Goal: Information Seeking & Learning: Learn about a topic

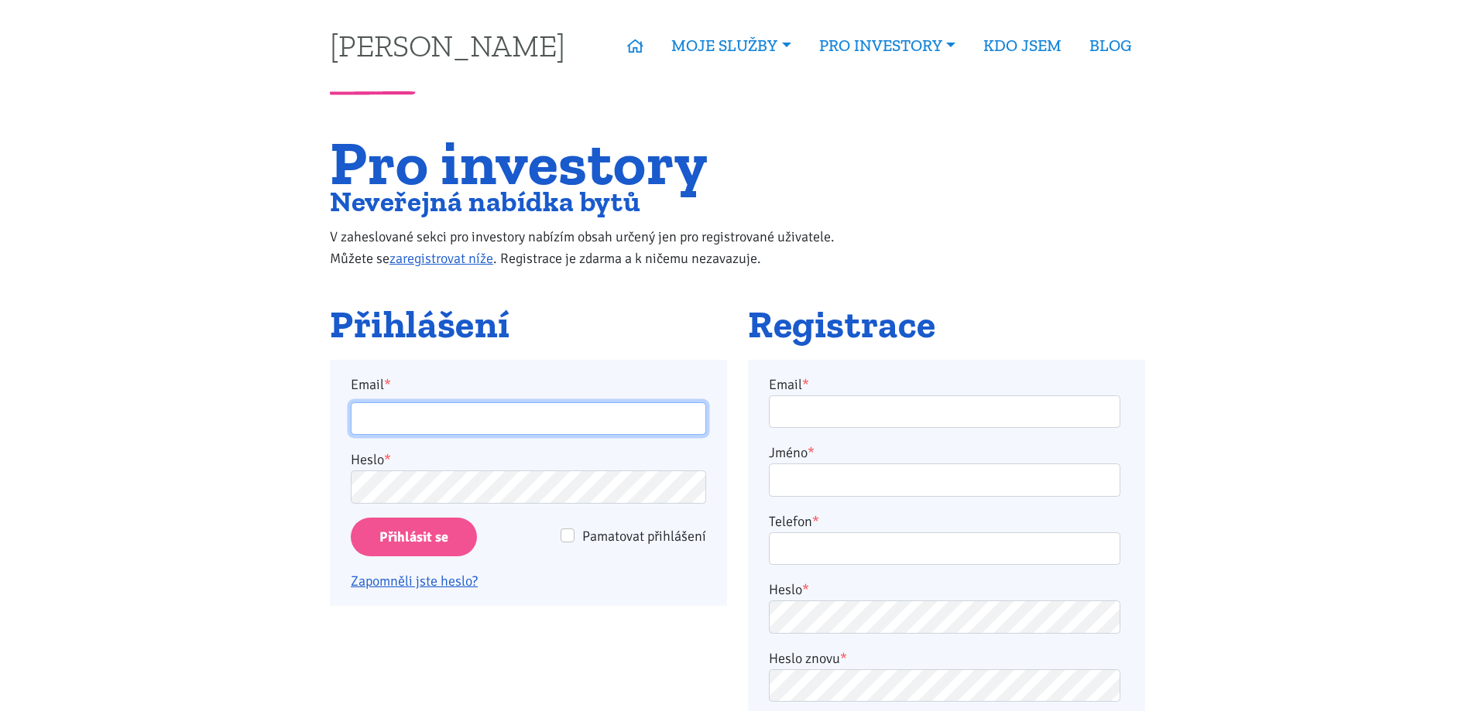
type input "[PERSON_NAME][EMAIL_ADDRESS][DOMAIN_NAME]"
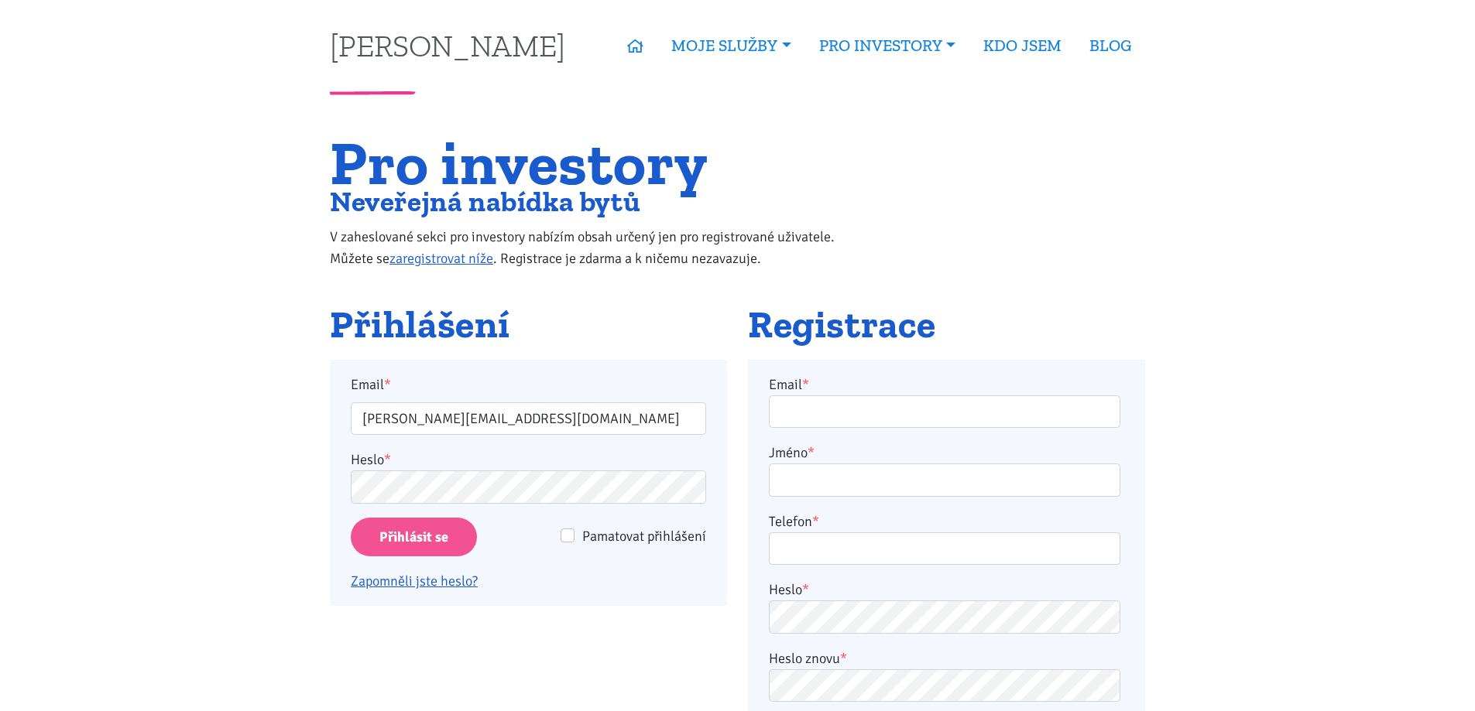
type input "[PERSON_NAME][EMAIL_ADDRESS][DOMAIN_NAME]"
click at [425, 541] on input "Přihlásit se" at bounding box center [414, 537] width 126 height 39
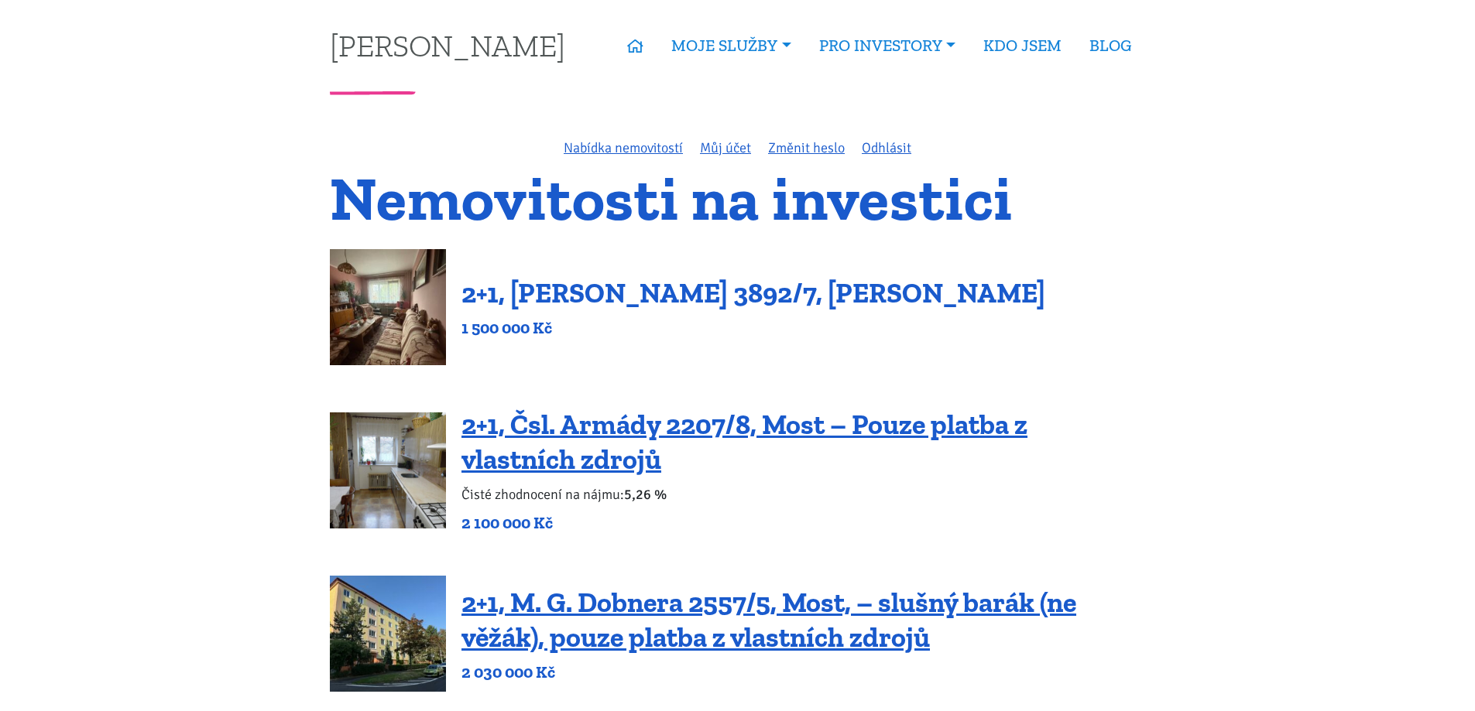
click at [636, 298] on link "2+1, Beethovenova 3892/7, Chomutov" at bounding box center [753, 292] width 584 height 33
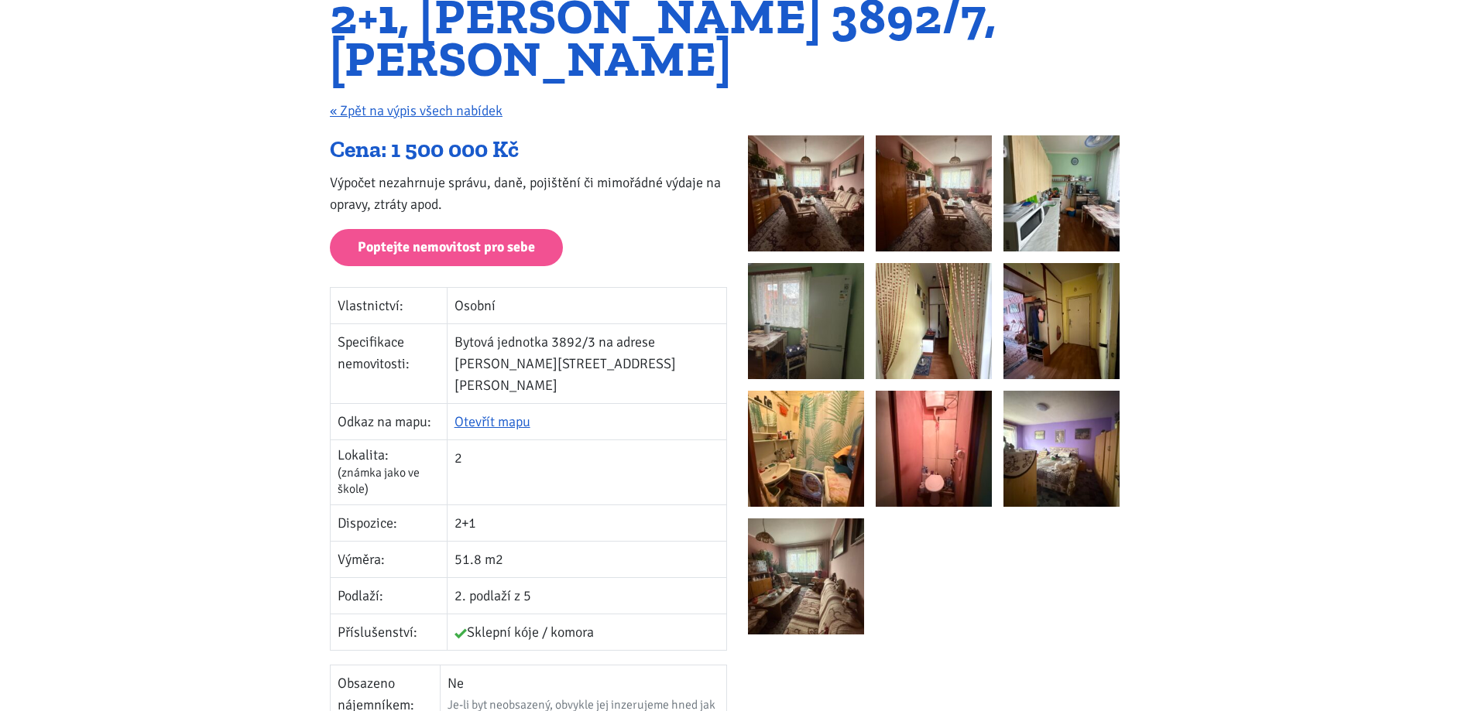
scroll to position [232, 0]
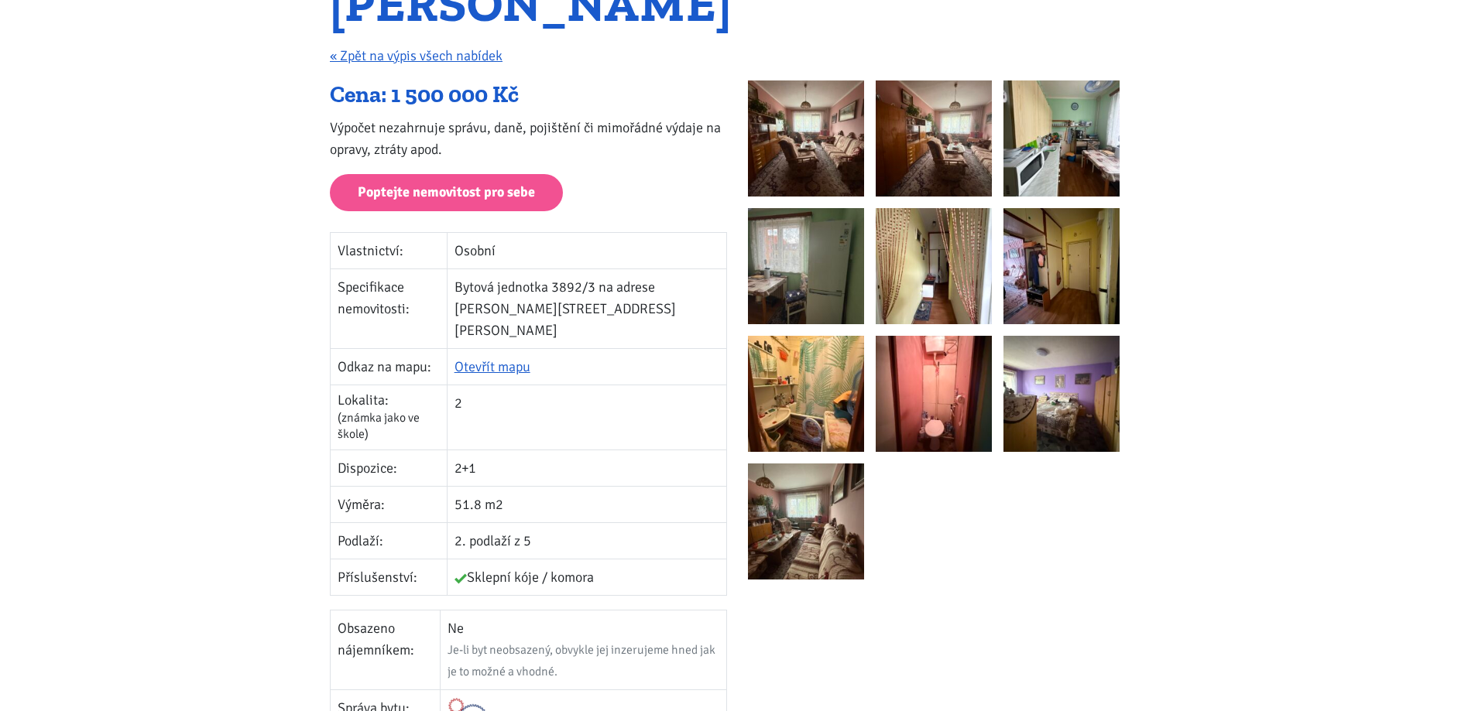
click at [806, 131] on img at bounding box center [806, 139] width 116 height 116
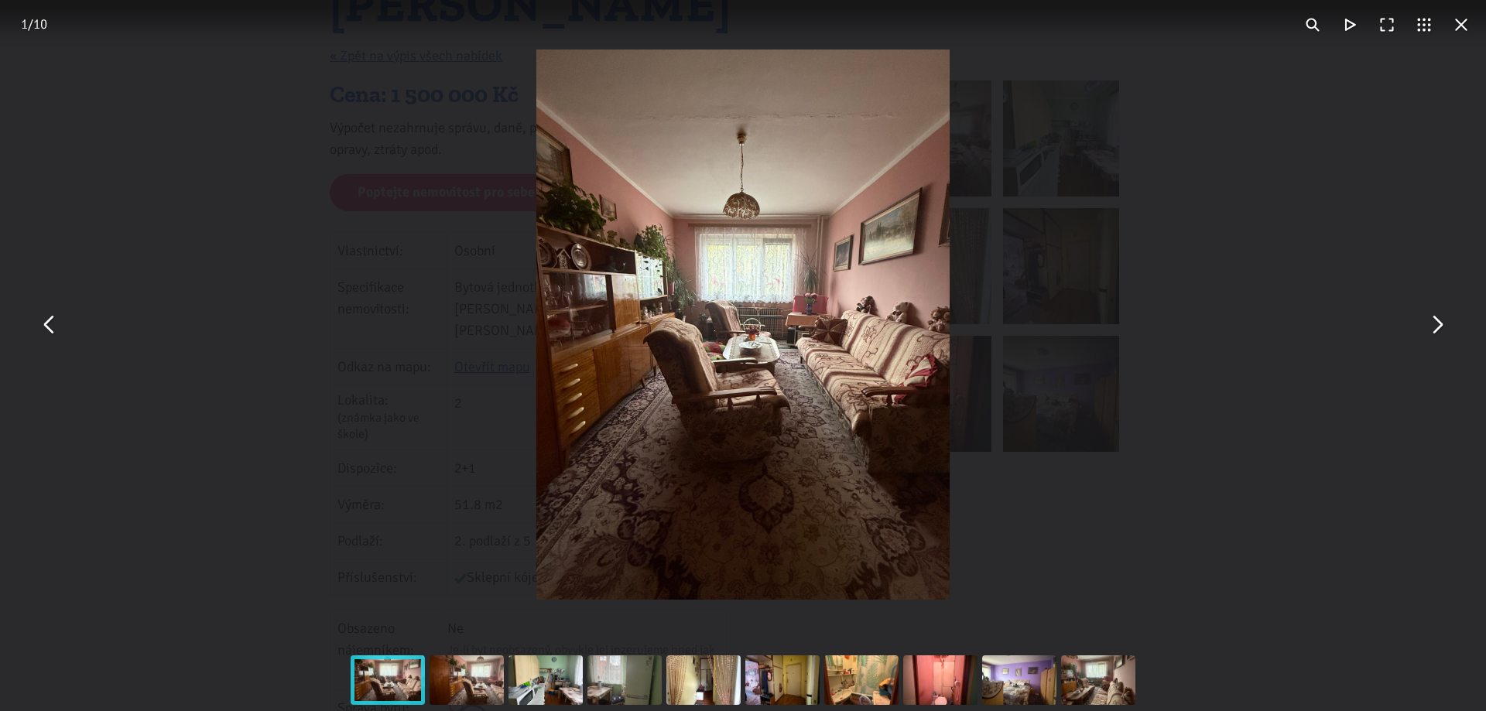
click at [1441, 338] on button "You can close this modal content with the ESC key" at bounding box center [1436, 325] width 37 height 37
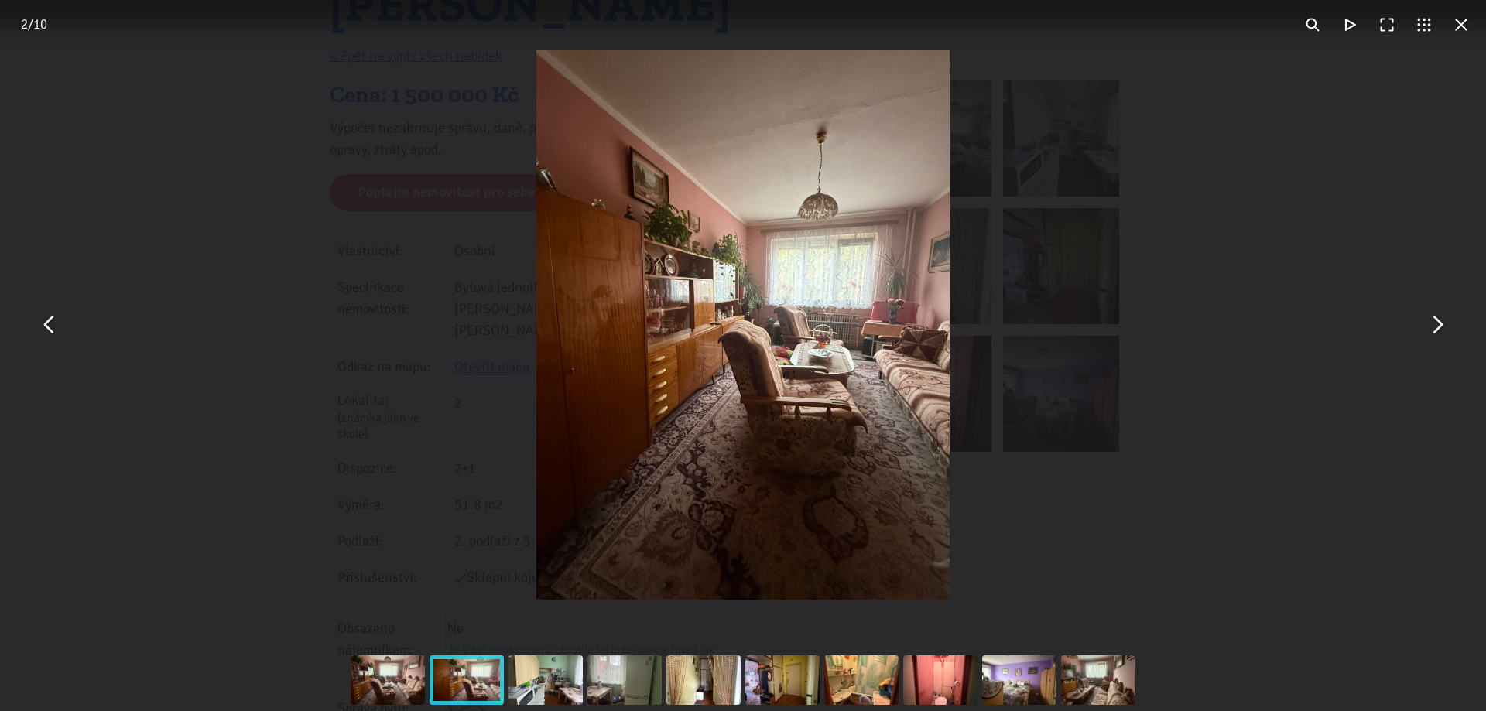
click at [1434, 322] on button "You can close this modal content with the ESC key" at bounding box center [1436, 325] width 37 height 37
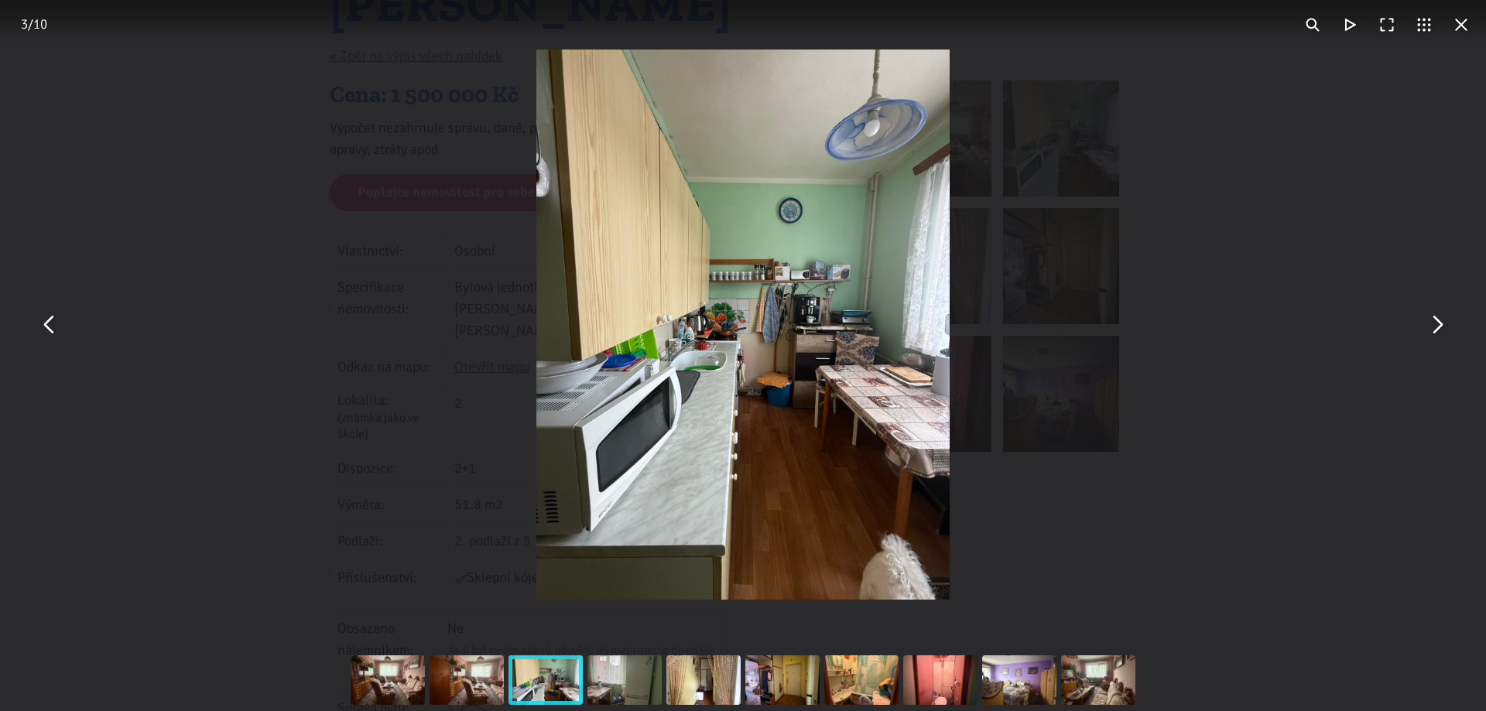
click at [1434, 322] on button "You can close this modal content with the ESC key" at bounding box center [1436, 325] width 37 height 37
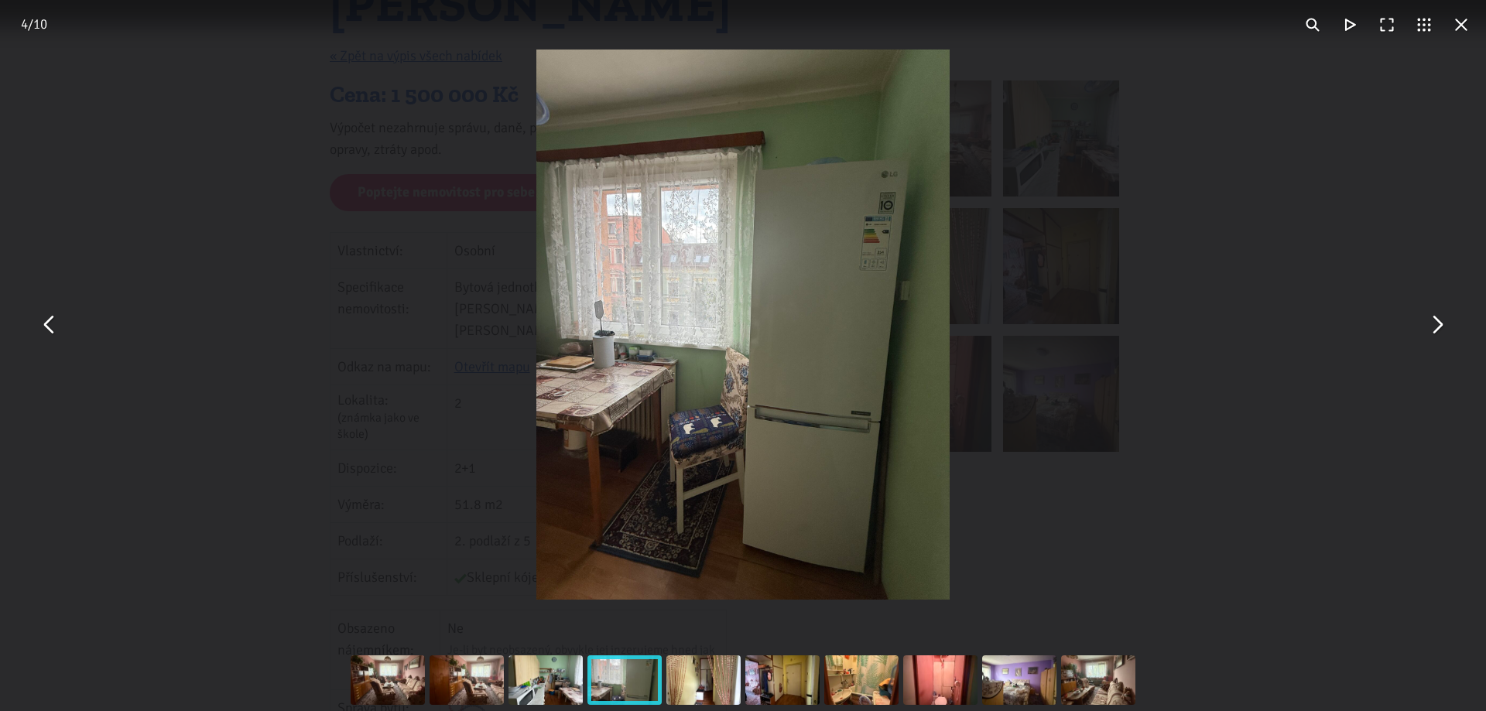
click at [1434, 322] on button "You can close this modal content with the ESC key" at bounding box center [1436, 325] width 37 height 37
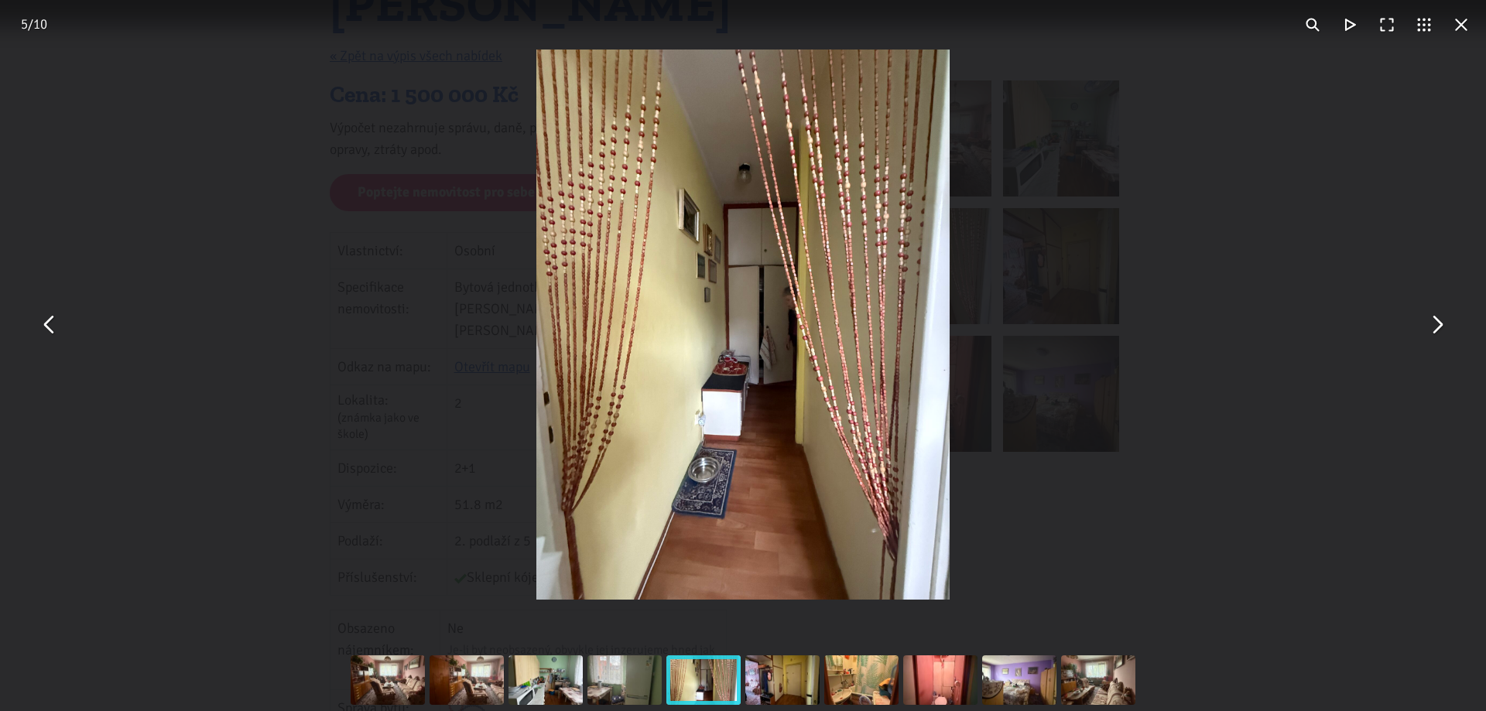
click at [1434, 322] on button "You can close this modal content with the ESC key" at bounding box center [1436, 325] width 37 height 37
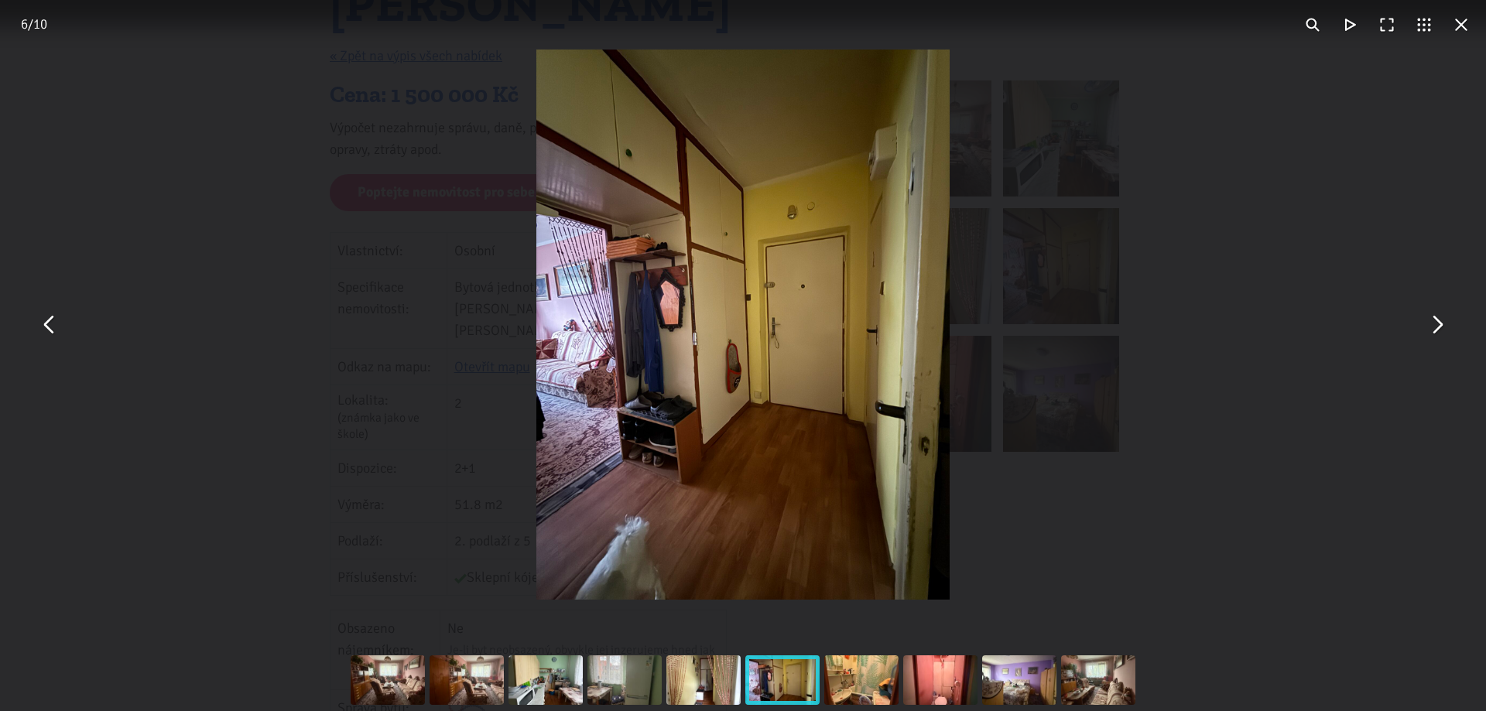
click at [1434, 322] on button "You can close this modal content with the ESC key" at bounding box center [1436, 325] width 37 height 37
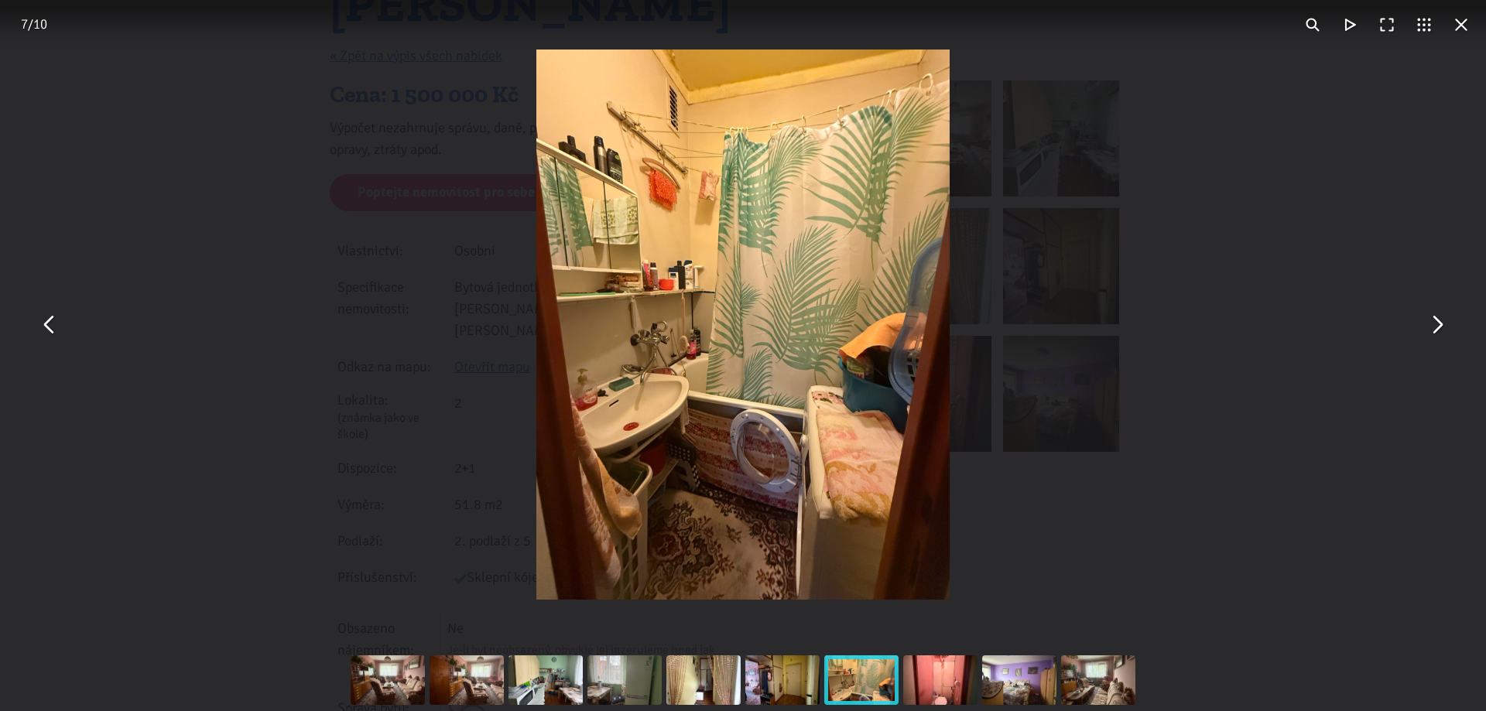
click at [1434, 322] on button "You can close this modal content with the ESC key" at bounding box center [1436, 325] width 37 height 37
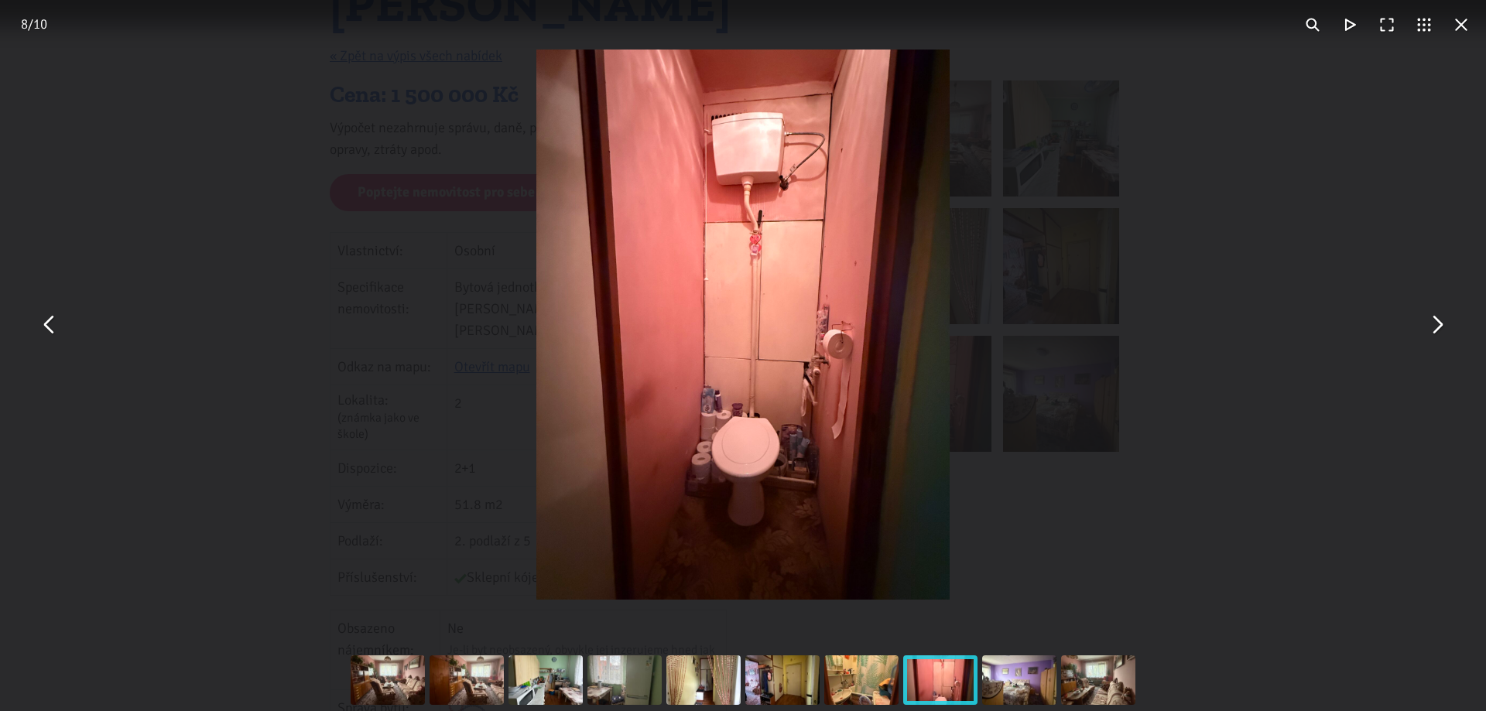
click at [1434, 322] on button "You can close this modal content with the ESC key" at bounding box center [1436, 325] width 37 height 37
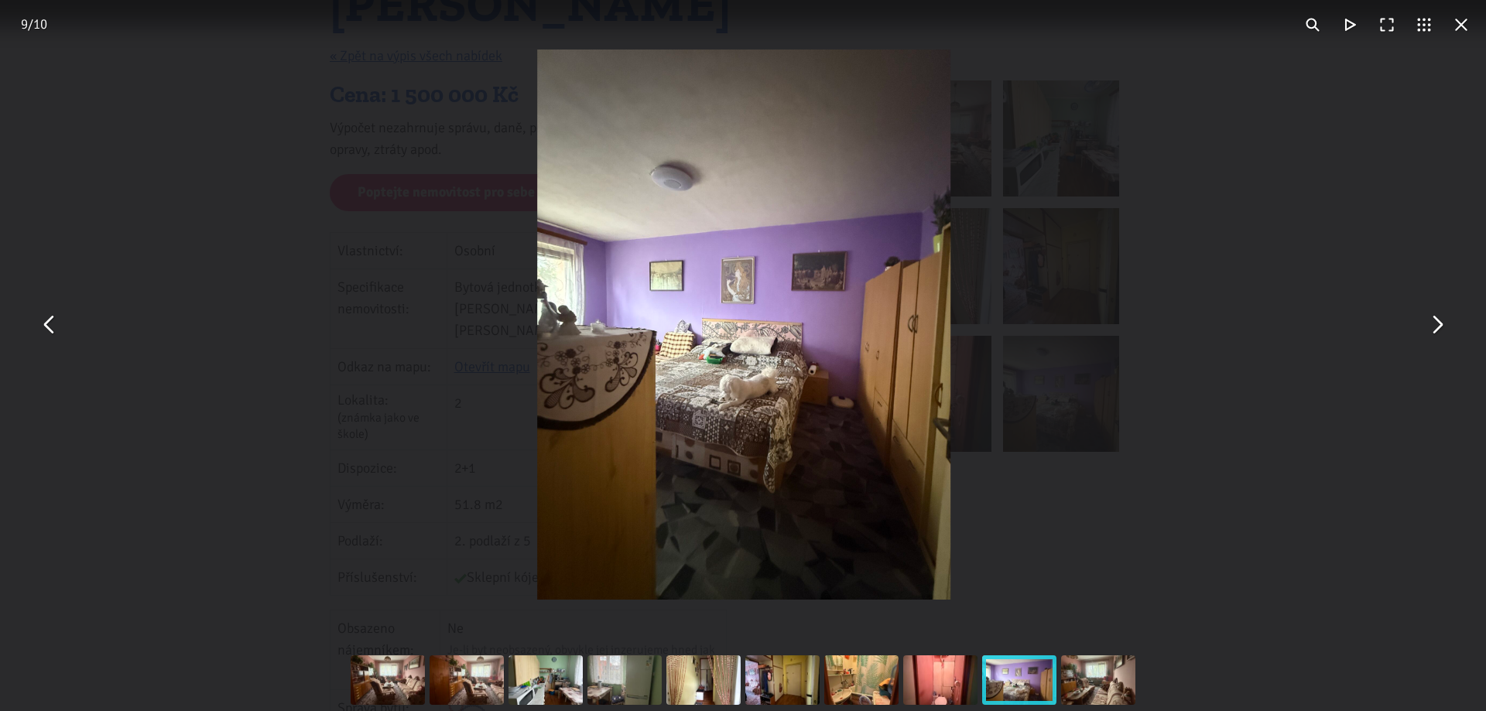
click at [1434, 322] on button "You can close this modal content with the ESC key" at bounding box center [1436, 325] width 37 height 37
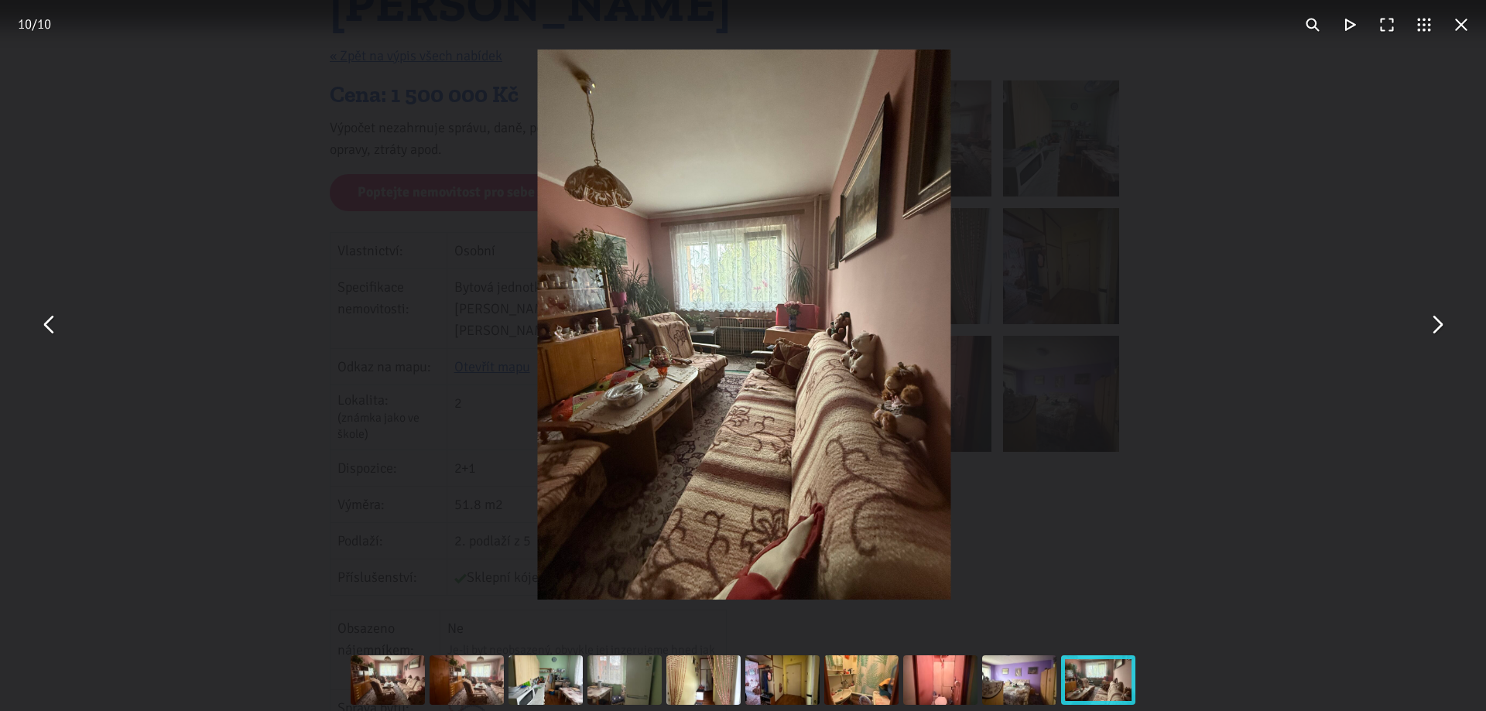
click at [1434, 322] on button "You can close this modal content with the ESC key" at bounding box center [1436, 325] width 37 height 37
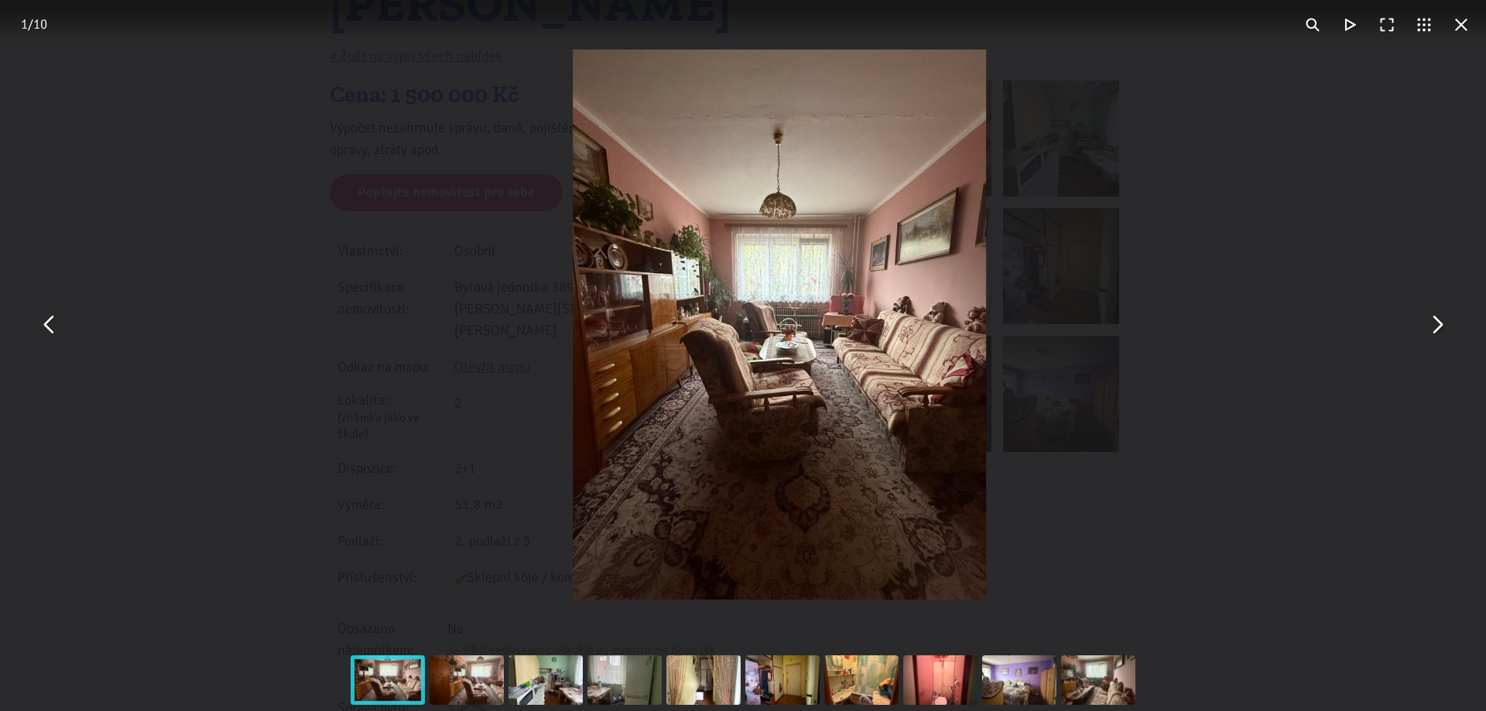
click at [1434, 322] on button "You can close this modal content with the ESC key" at bounding box center [1436, 325] width 37 height 37
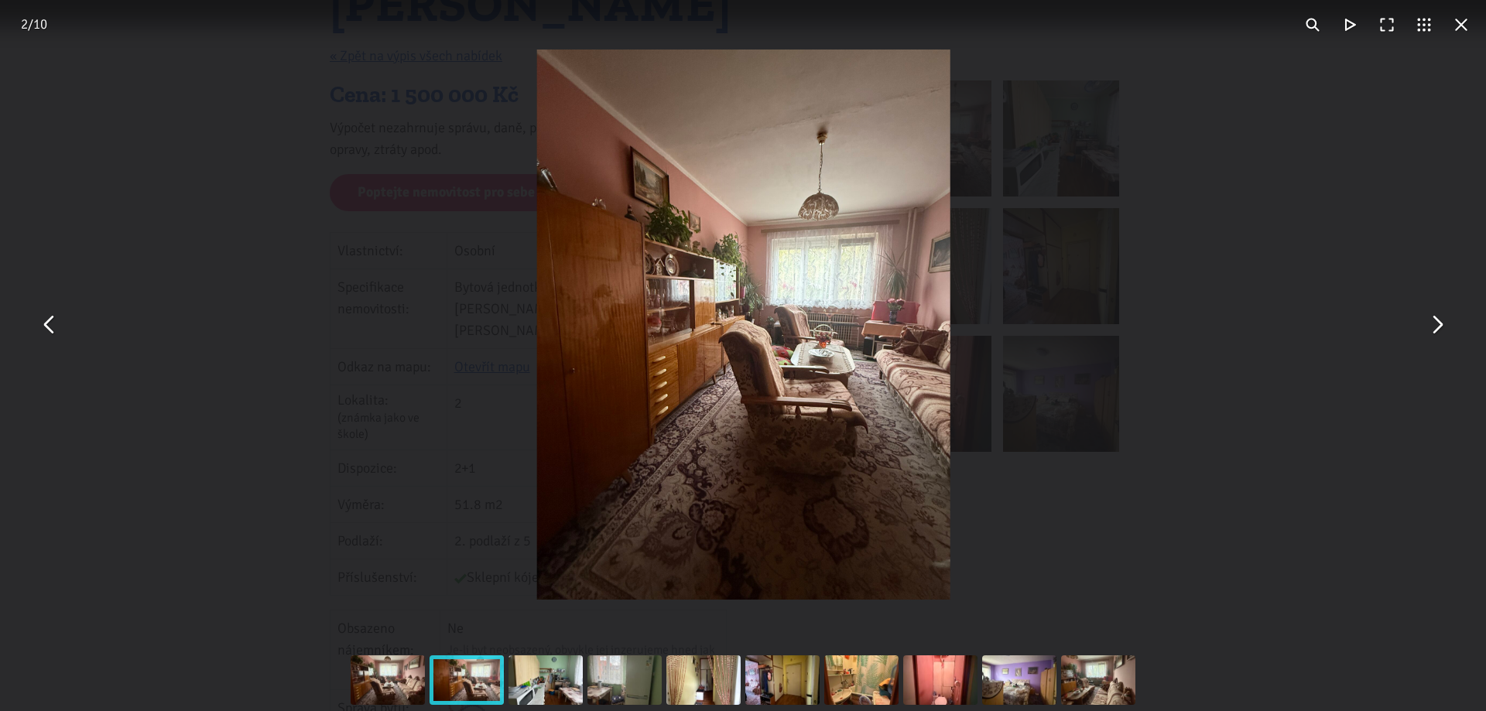
click at [1466, 29] on button "You can close this modal content with the ESC key" at bounding box center [1461, 24] width 37 height 37
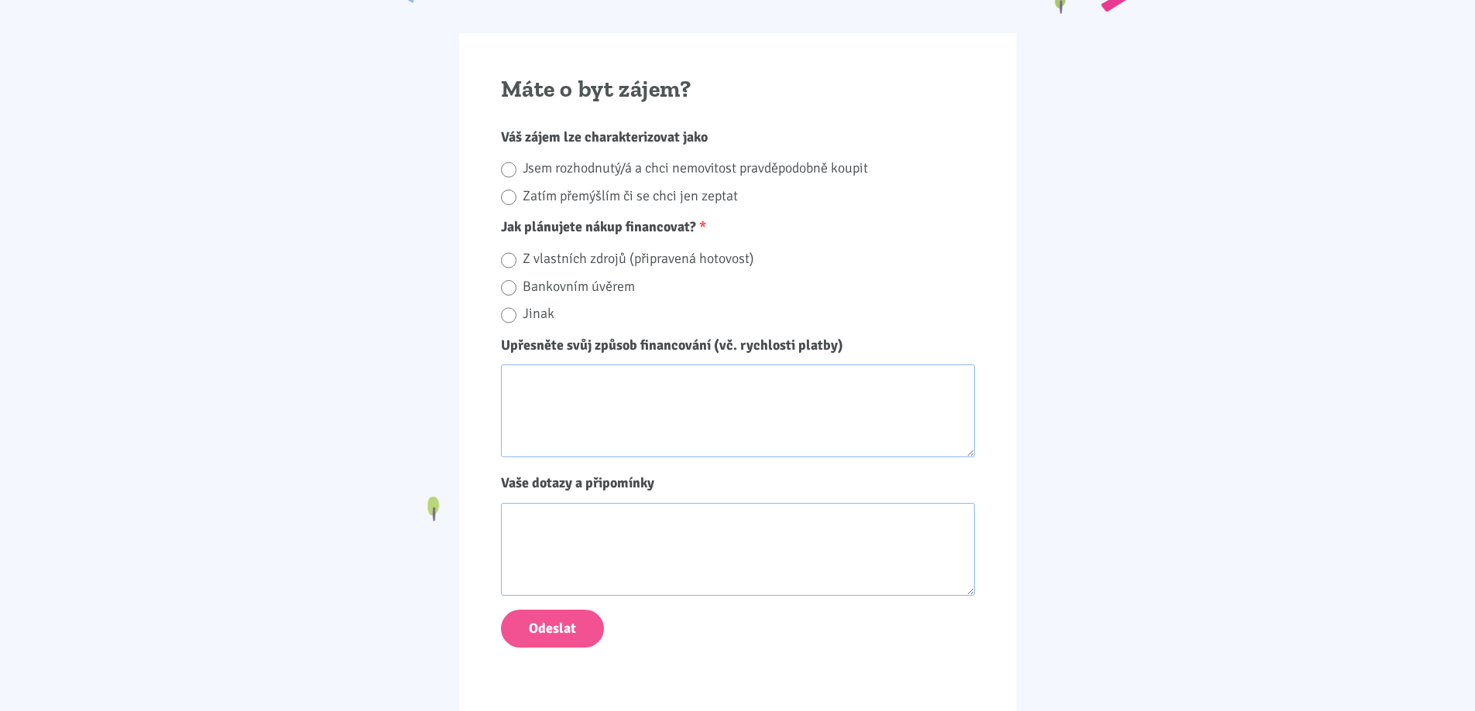
scroll to position [1858, 0]
